Goal: Entertainment & Leisure: Consume media (video, audio)

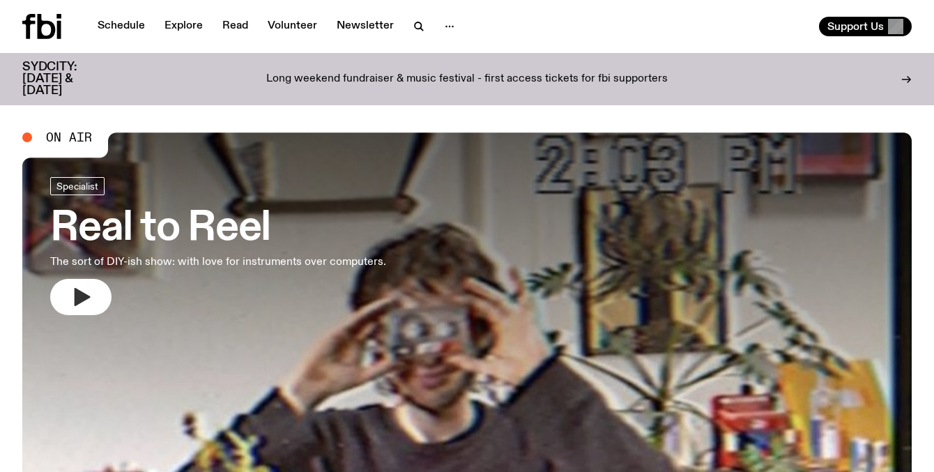
click at [77, 296] on icon "button" at bounding box center [83, 297] width 16 height 18
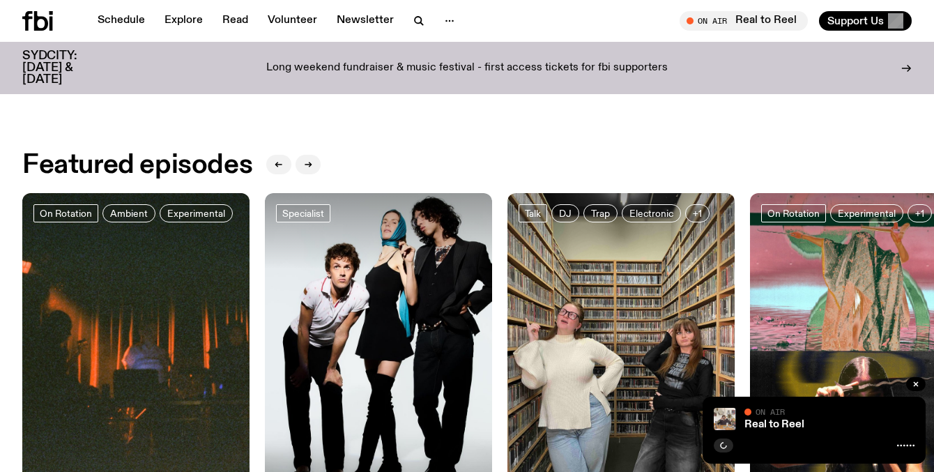
scroll to position [550, 0]
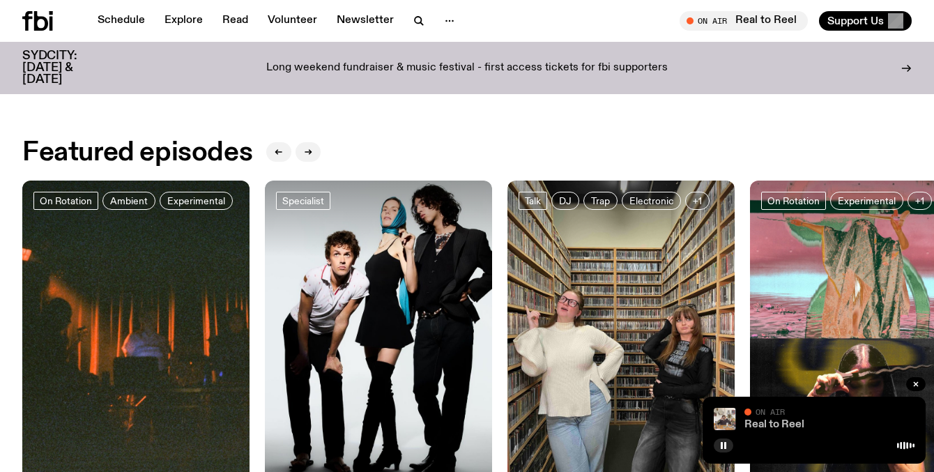
click at [771, 422] on link "Real to Reel" at bounding box center [774, 424] width 60 height 11
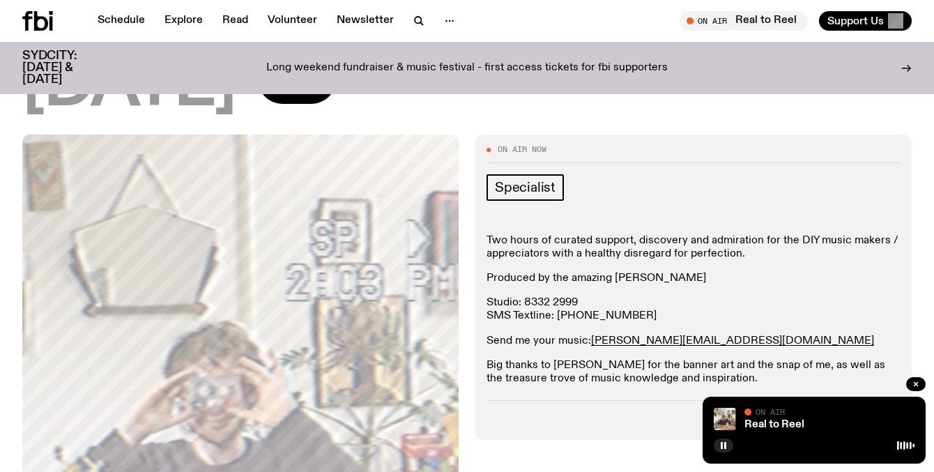
scroll to position [65, 0]
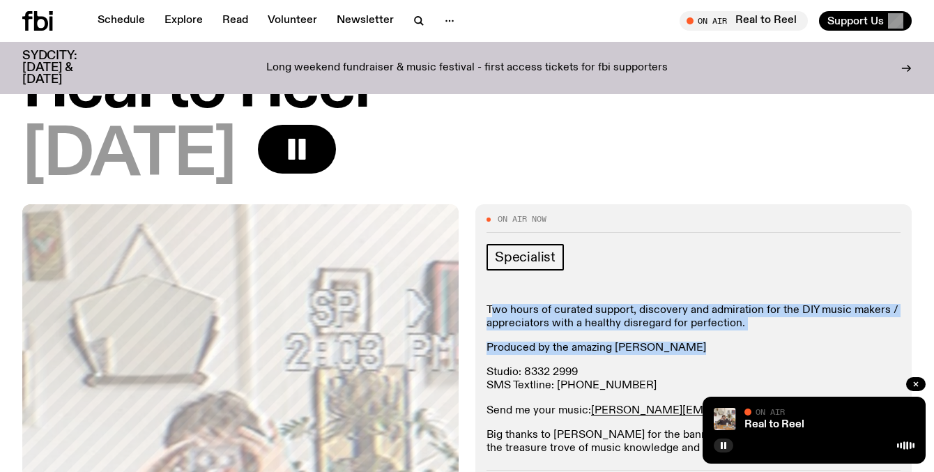
drag, startPoint x: 697, startPoint y: 349, endPoint x: 490, endPoint y: 313, distance: 210.1
click at [490, 313] on div "Two hours of curated support, discovery and admiration for the DIY music makers…" at bounding box center [694, 380] width 414 height 152
click at [490, 404] on p "Two hours of curated support, discovery and admiration for the DIY music makers…" at bounding box center [694, 410] width 414 height 13
drag, startPoint x: 488, startPoint y: 311, endPoint x: 698, endPoint y: 348, distance: 213.7
click at [698, 348] on div "Two hours of curated support, discovery and admiration for the DIY music makers…" at bounding box center [694, 380] width 414 height 152
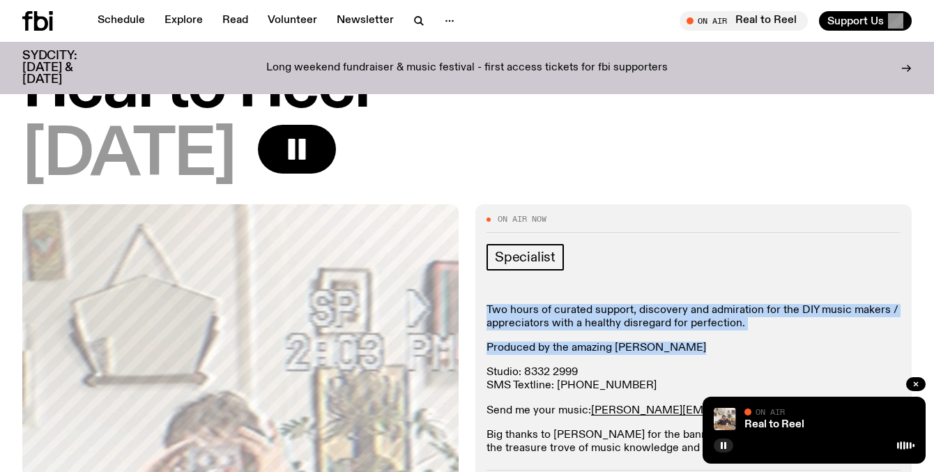
click at [698, 348] on p "Produced by the amazing [PERSON_NAME]" at bounding box center [694, 348] width 414 height 13
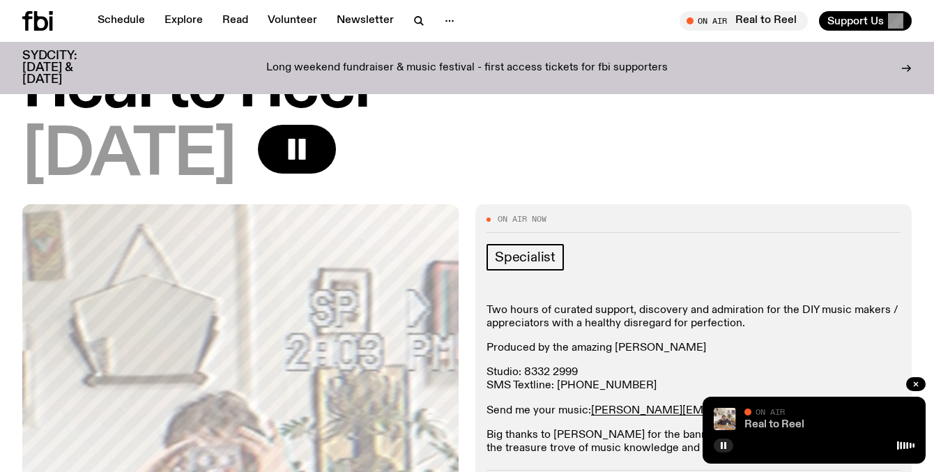
click at [758, 420] on link "Real to Reel" at bounding box center [774, 424] width 60 height 11
click at [724, 420] on img at bounding box center [725, 419] width 22 height 22
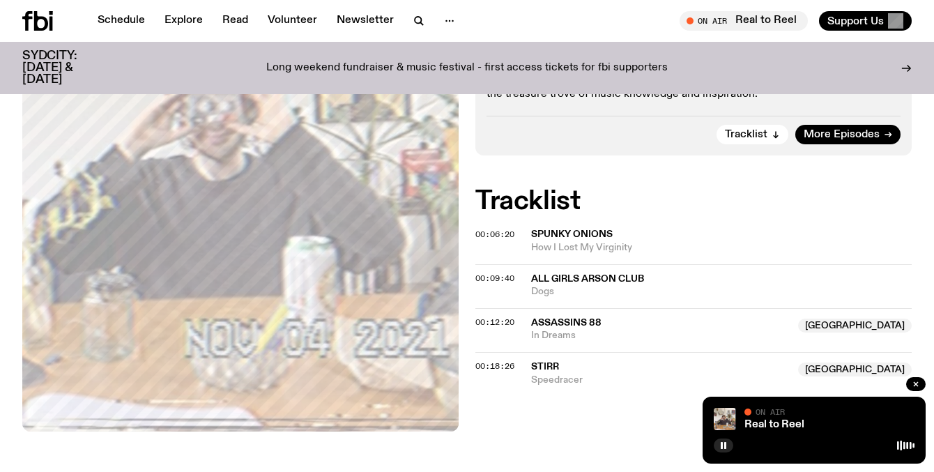
scroll to position [480, 0]
